Goal: Navigation & Orientation: Find specific page/section

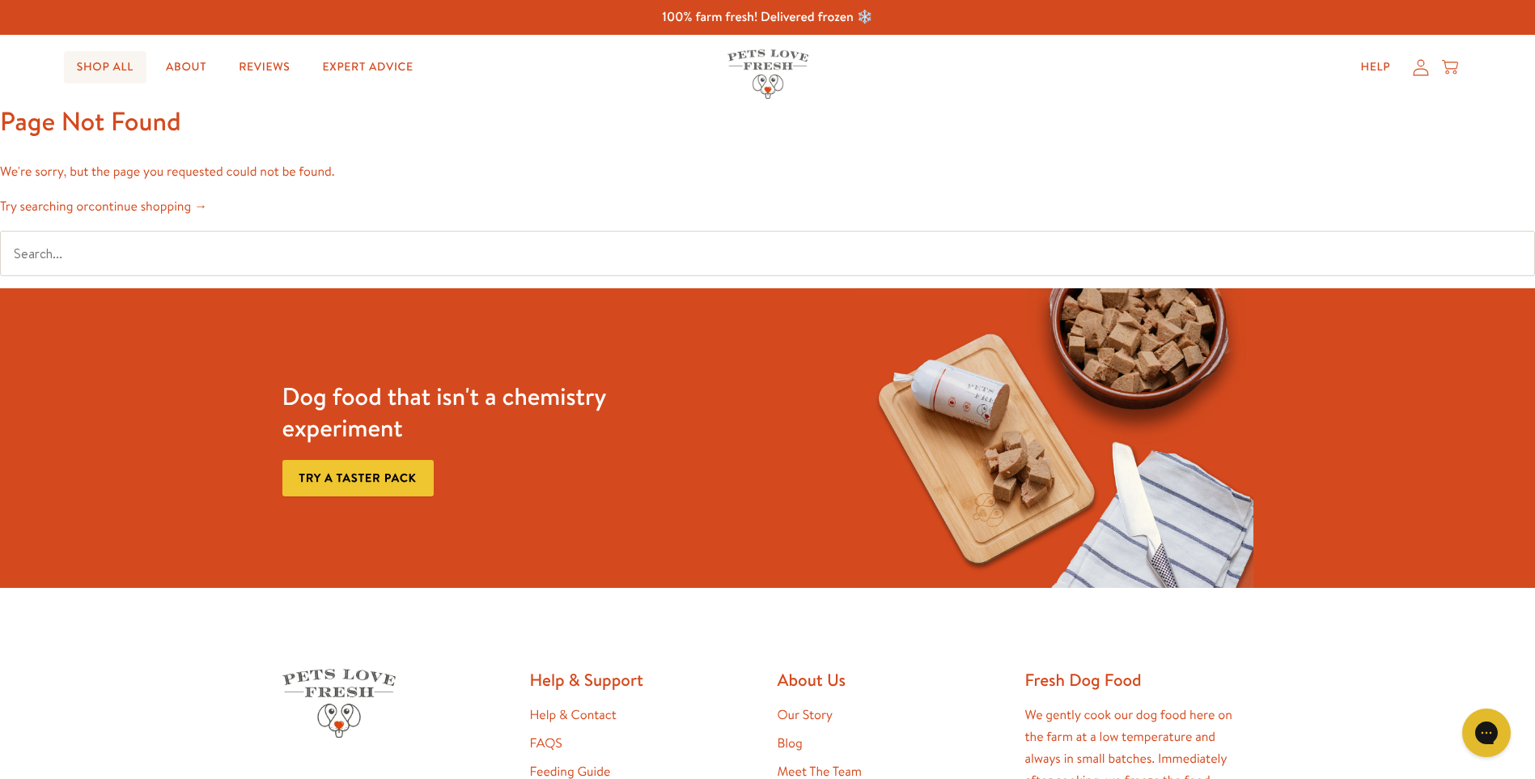
click at [84, 66] on link "Shop All" at bounding box center [105, 67] width 83 height 32
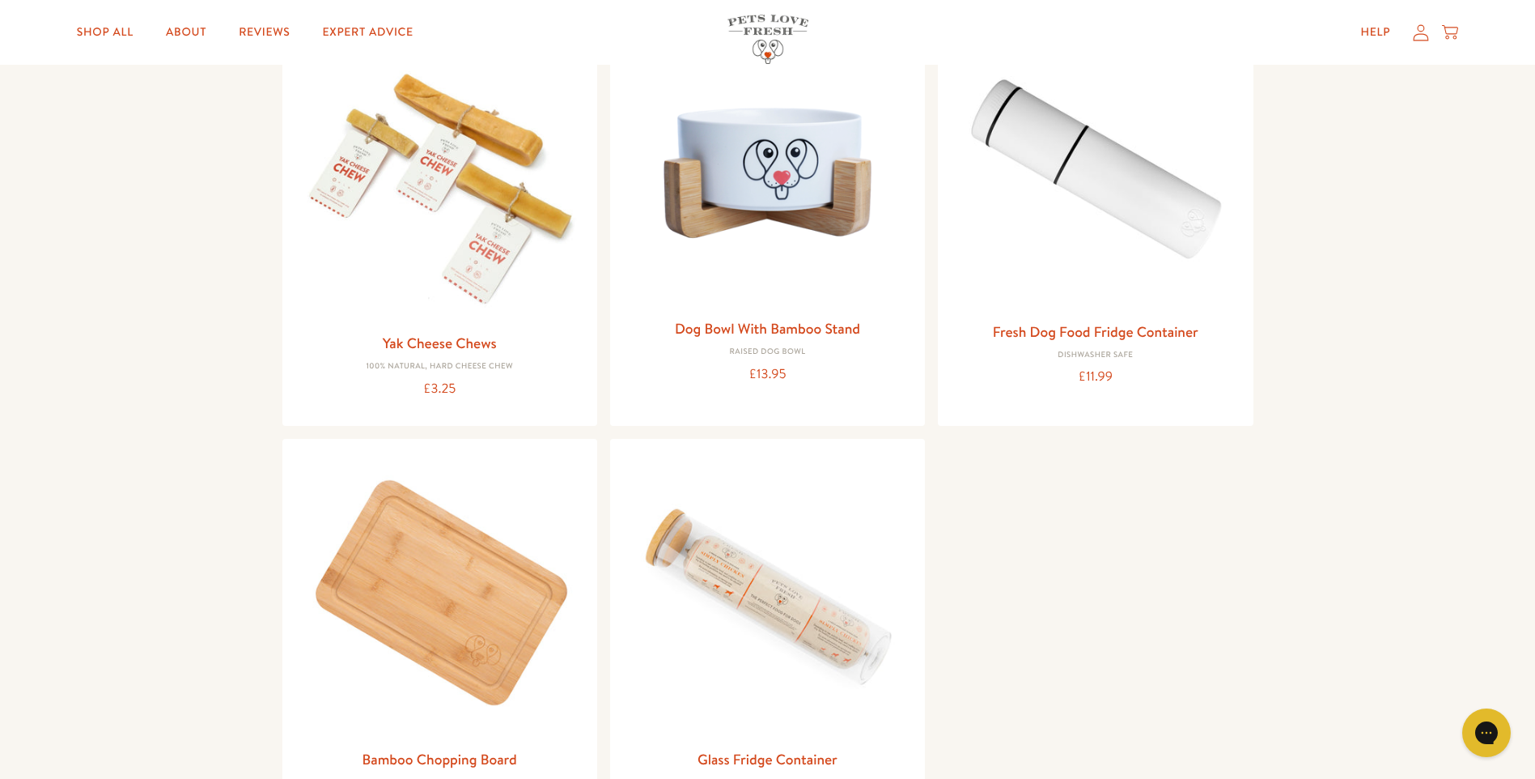
scroll to position [1699, 0]
